Goal: Navigation & Orientation: Find specific page/section

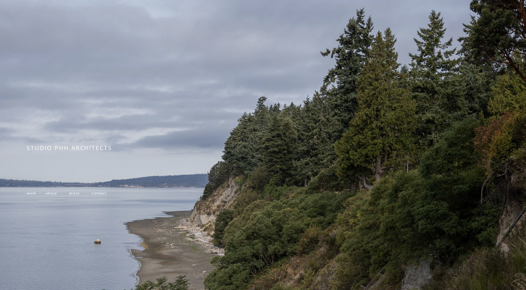
click at [29, 194] on span "work" at bounding box center [31, 192] width 9 height 5
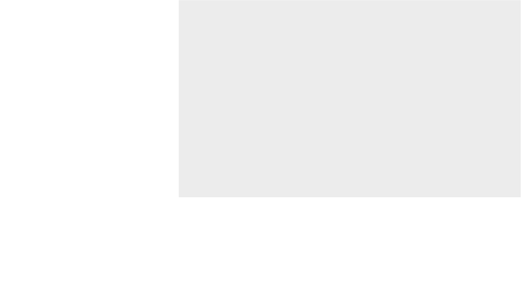
scroll to position [1879, 0]
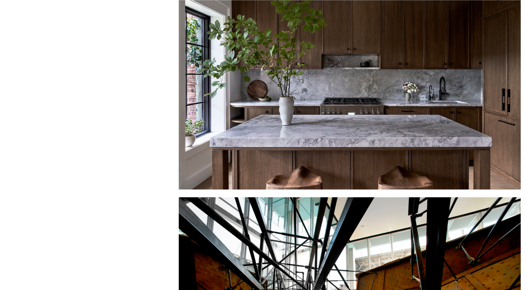
click at [421, 95] on div at bounding box center [350, 80] width 342 height 218
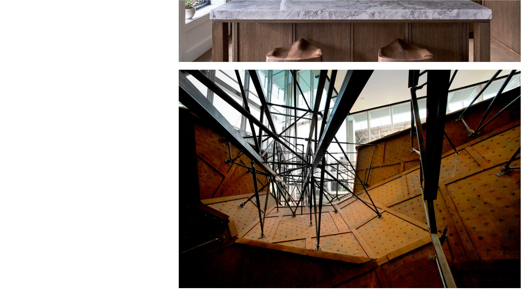
scroll to position [1900, 0]
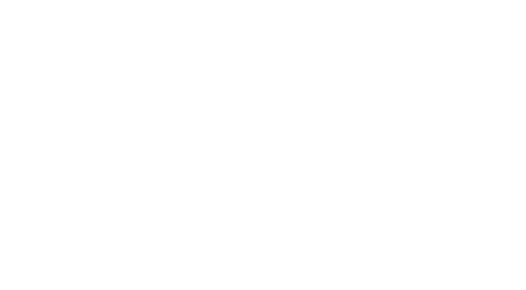
scroll to position [1876, 0]
